Goal: Information Seeking & Learning: Learn about a topic

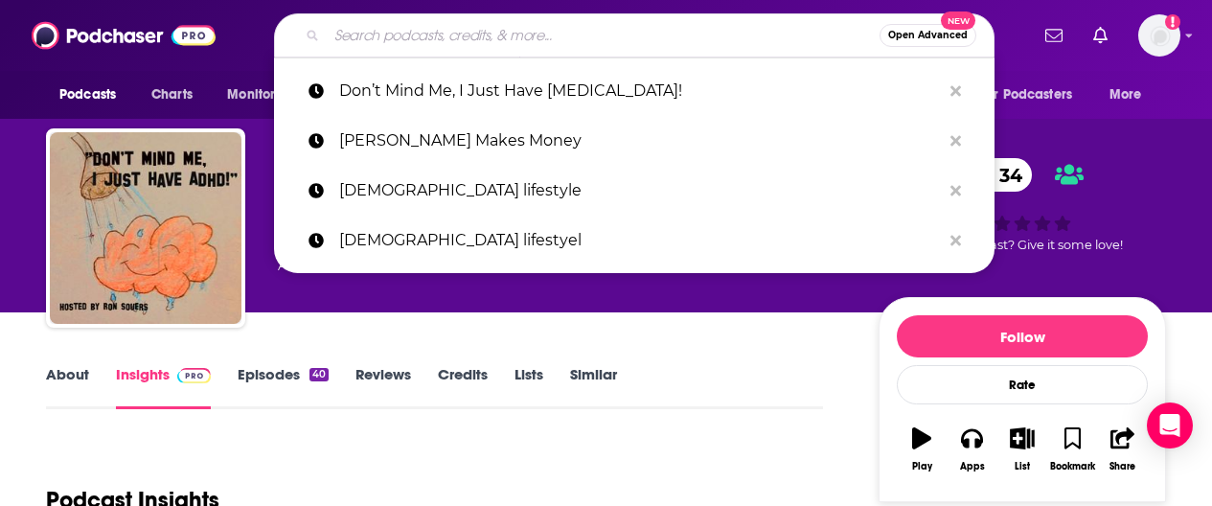
type input "[PERSON_NAME]"
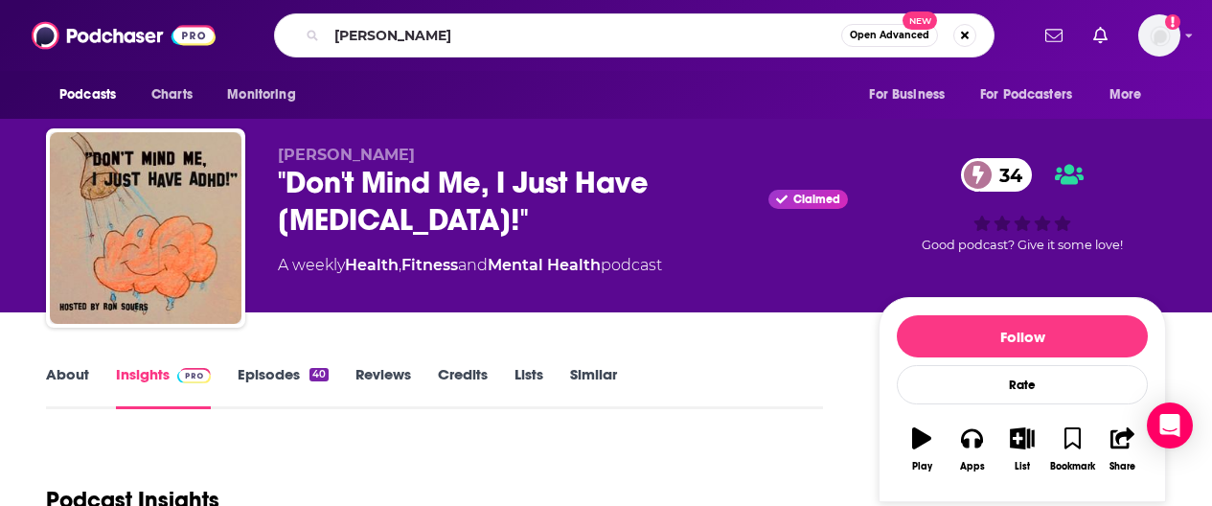
click at [437, 31] on input "[PERSON_NAME]" at bounding box center [584, 35] width 515 height 31
click at [606, 20] on input "Fried" at bounding box center [584, 35] width 515 height 31
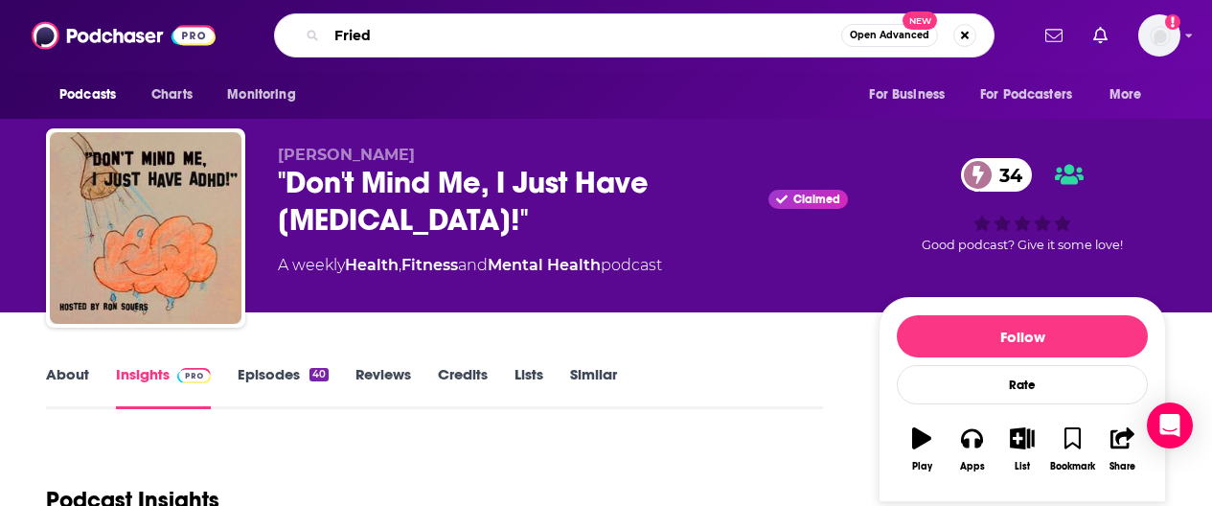
click at [606, 20] on input "Fried" at bounding box center [584, 35] width 515 height 31
paste input "Eggs Podcast"
type input "FriedEggs Podcast"
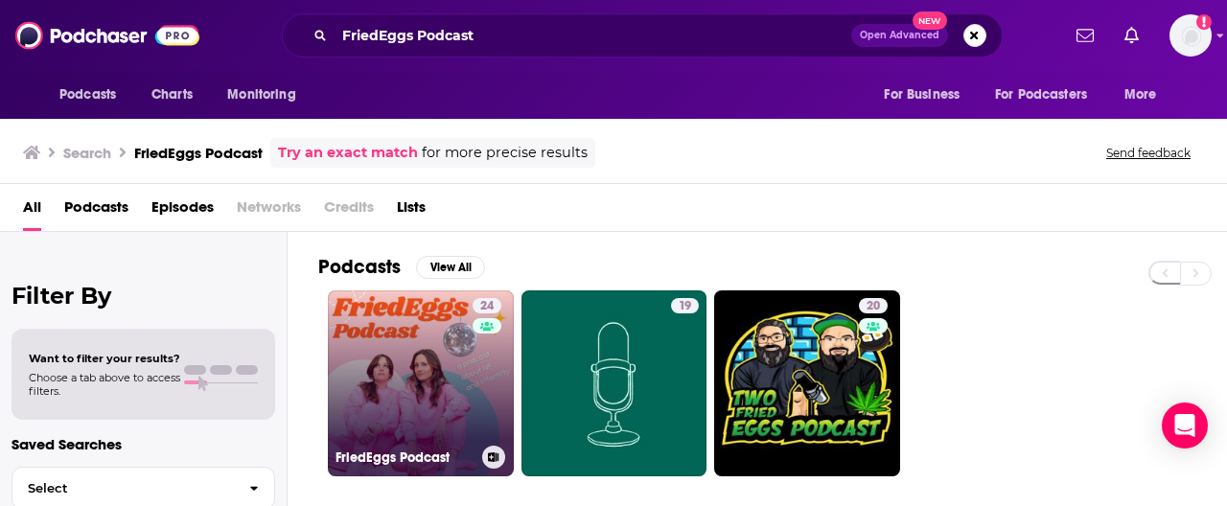
click at [416, 364] on link "24 FriedEggs Podcast" at bounding box center [421, 383] width 186 height 186
